Goal: Task Accomplishment & Management: Manage account settings

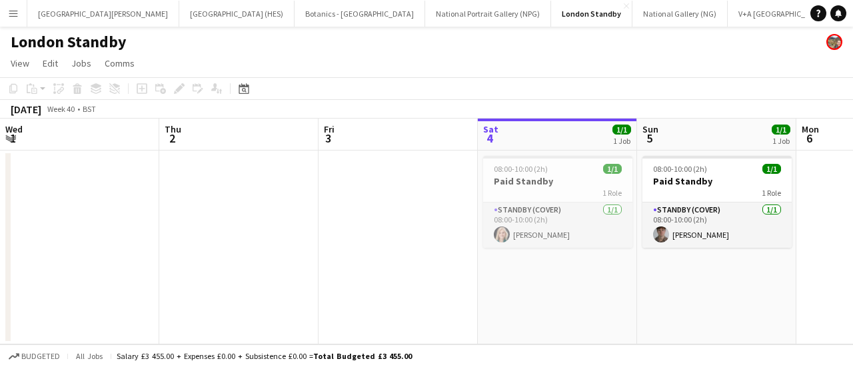
scroll to position [0, 397]
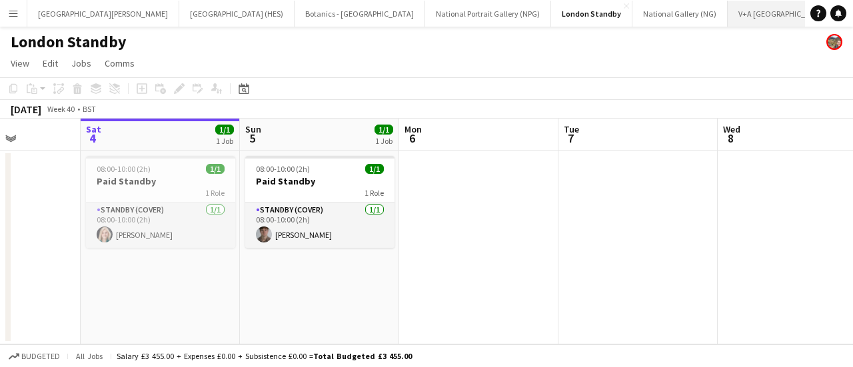
click at [727, 9] on button "V+A Dundee Close" at bounding box center [782, 14] width 110 height 26
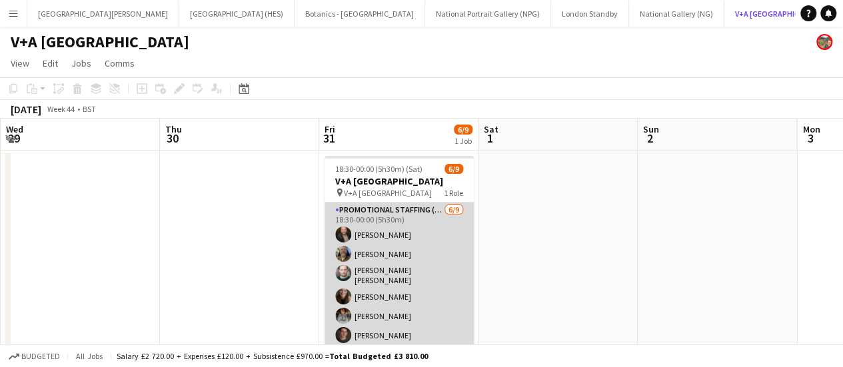
scroll to position [49, 0]
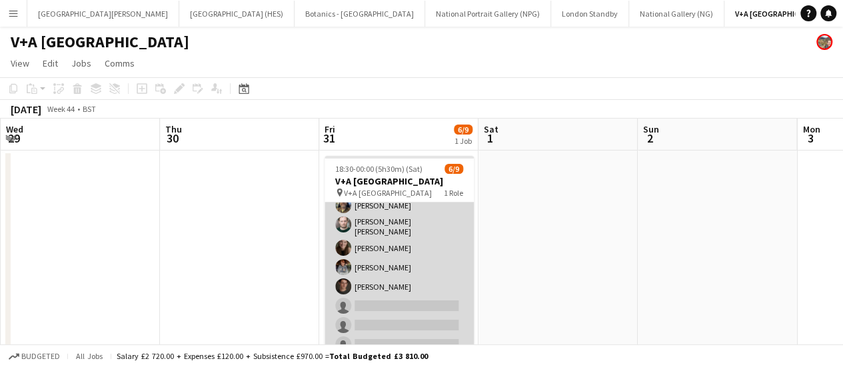
click at [372, 282] on app-card-role "Promotional Staffing (Exhibition Host) [DATE] 18:30-00:00 (5h30m) [PERSON_NAME]…" at bounding box center [398, 256] width 149 height 204
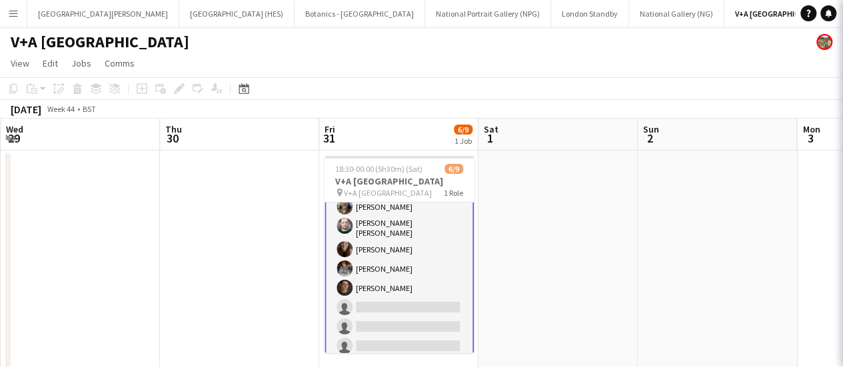
scroll to position [50, 0]
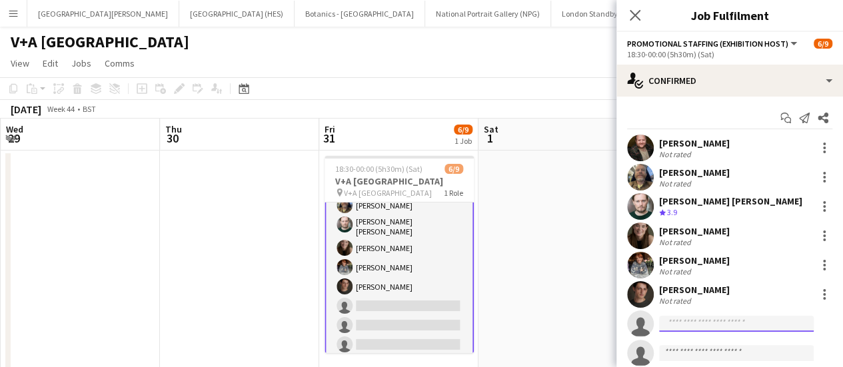
click at [690, 328] on input at bounding box center [736, 324] width 155 height 16
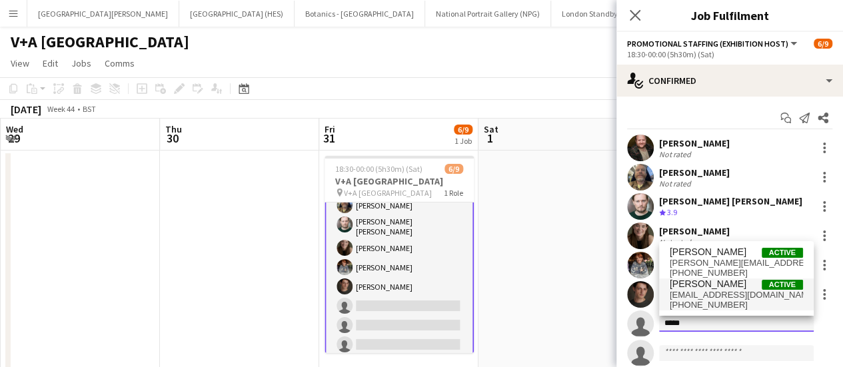
type input "*****"
click at [710, 286] on span "[PERSON_NAME]" at bounding box center [708, 283] width 77 height 11
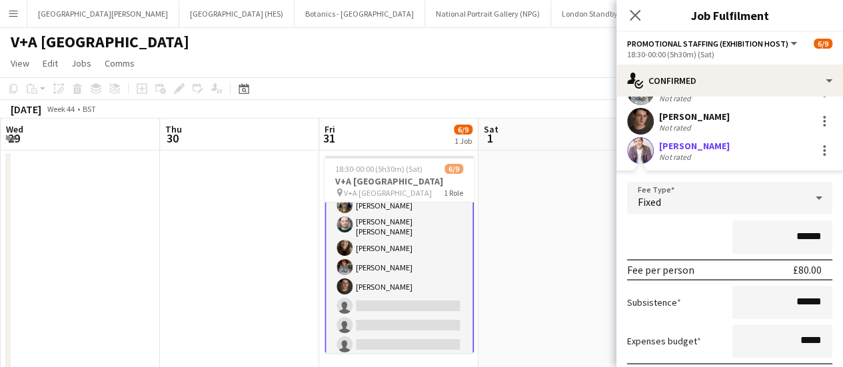
scroll to position [330, 0]
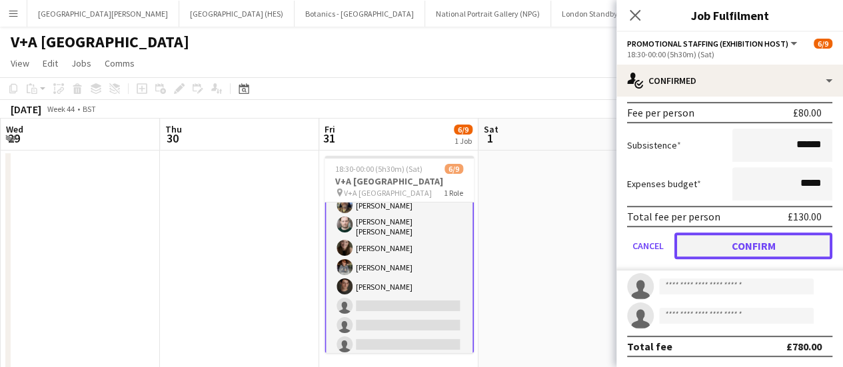
click at [739, 245] on button "Confirm" at bounding box center [753, 245] width 158 height 27
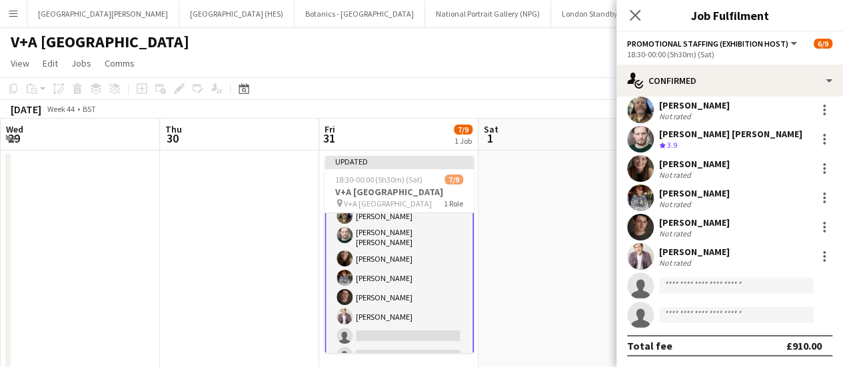
scroll to position [67, 0]
click at [586, 227] on app-date-cell at bounding box center [557, 265] width 159 height 229
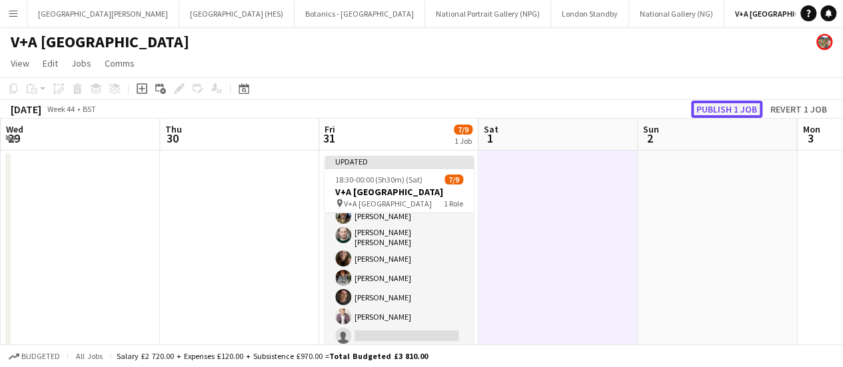
click at [713, 109] on button "Publish 1 job" at bounding box center [726, 109] width 71 height 17
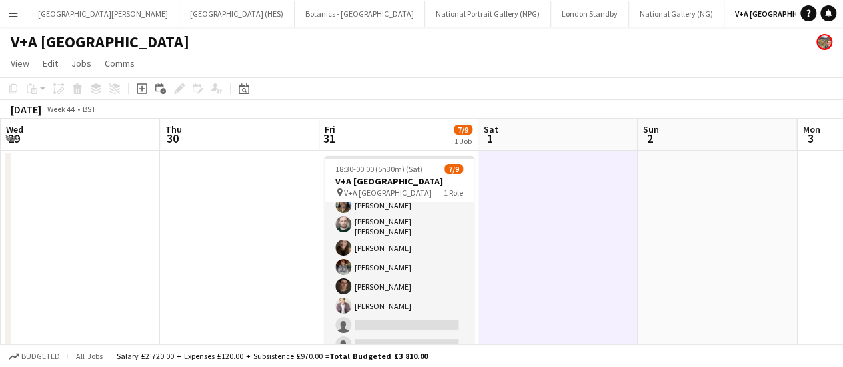
scroll to position [33, 0]
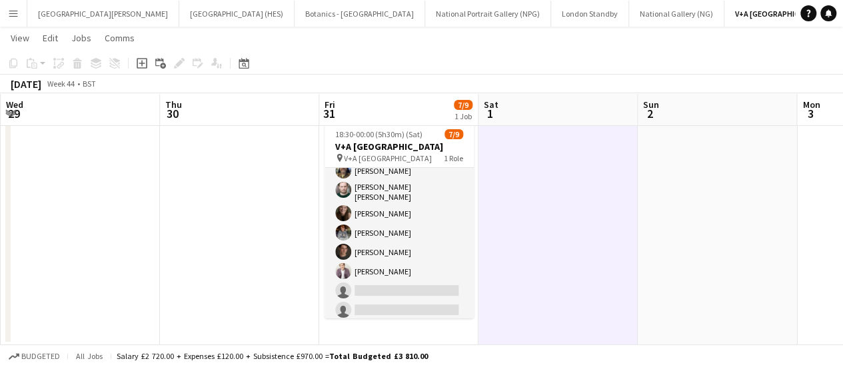
click at [21, 11] on button "Menu" at bounding box center [13, 13] width 27 height 27
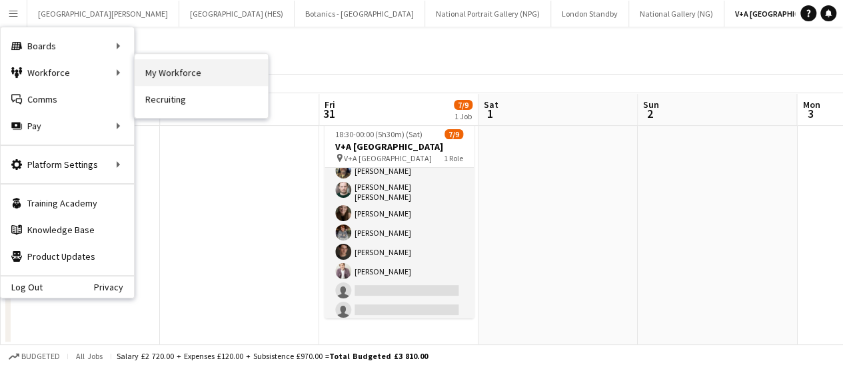
click at [167, 71] on link "My Workforce" at bounding box center [201, 72] width 133 height 27
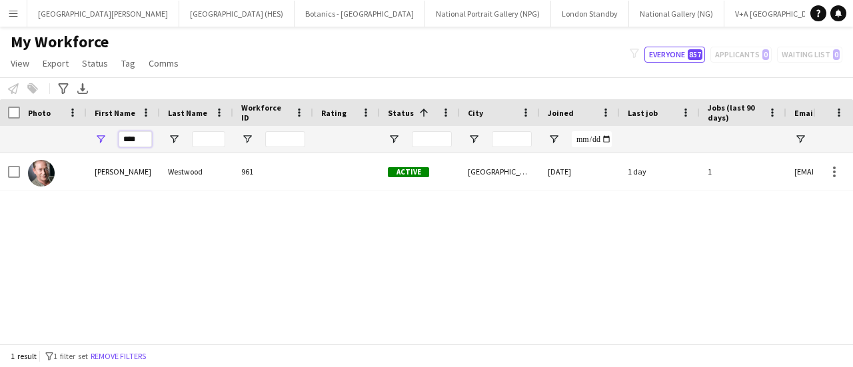
click at [134, 142] on input "****" at bounding box center [135, 139] width 33 height 16
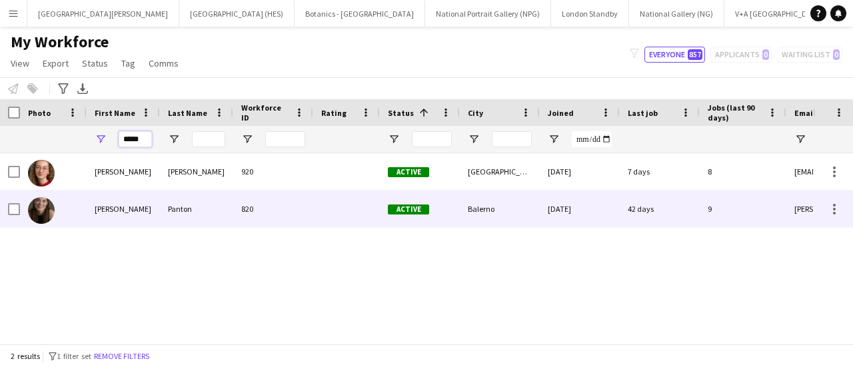
type input "*****"
click at [131, 205] on div "[PERSON_NAME]" at bounding box center [123, 209] width 73 height 37
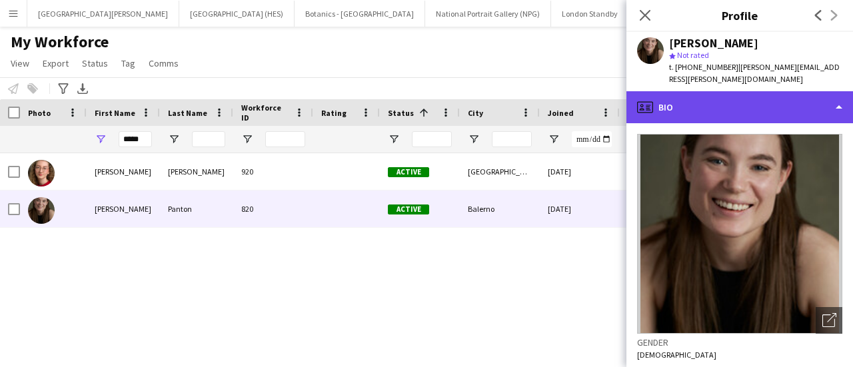
click at [769, 99] on div "profile Bio" at bounding box center [739, 107] width 227 height 32
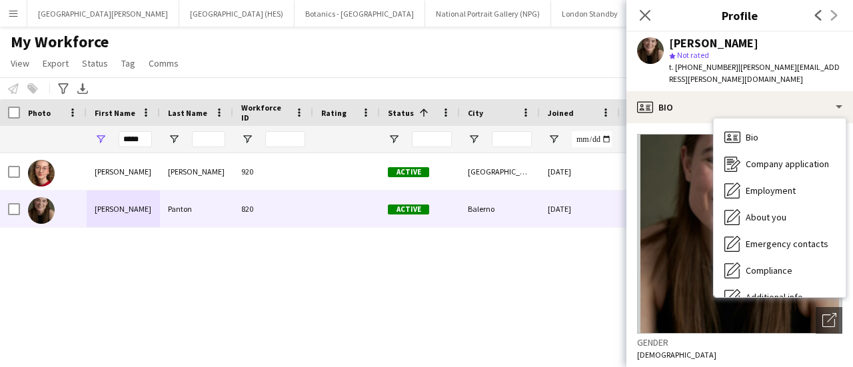
click at [805, 62] on span "| [PERSON_NAME][EMAIL_ADDRESS][PERSON_NAME][DOMAIN_NAME]" at bounding box center [754, 73] width 171 height 22
